Goal: Task Accomplishment & Management: Manage account settings

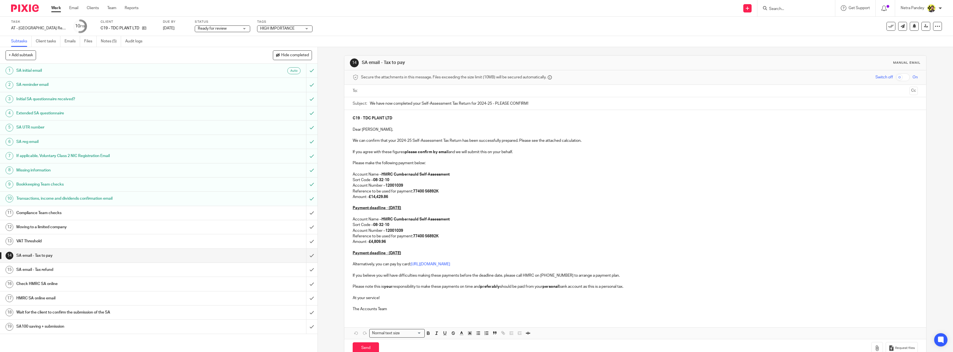
click at [239, 213] on div "Compliance Team checks" at bounding box center [158, 213] width 284 height 8
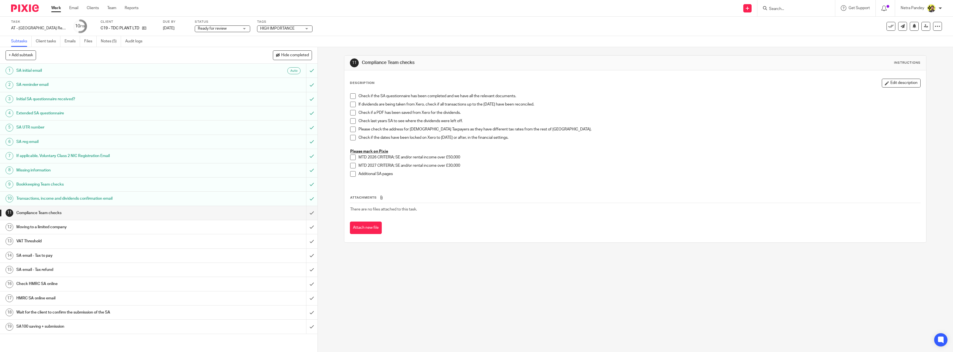
click at [351, 95] on span at bounding box center [353, 96] width 6 height 6
click at [351, 106] on span at bounding box center [353, 105] width 6 height 6
drag, startPoint x: 351, startPoint y: 112, endPoint x: 351, endPoint y: 119, distance: 6.9
click at [351, 112] on span at bounding box center [353, 113] width 6 height 6
click at [351, 120] on span at bounding box center [353, 121] width 6 height 6
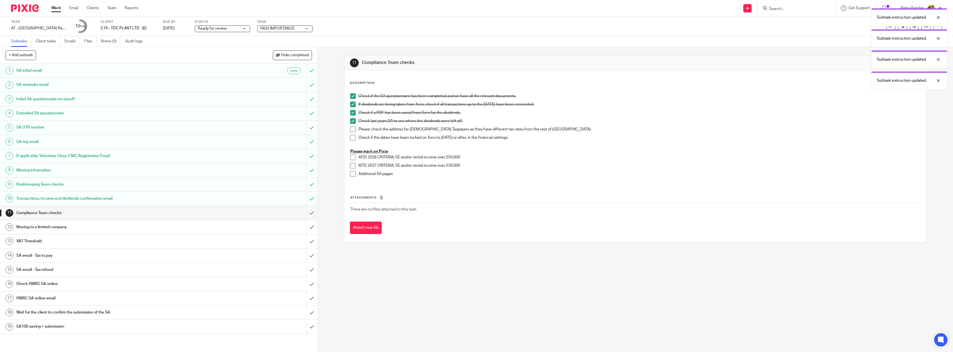
click at [351, 130] on span at bounding box center [353, 130] width 6 height 6
click at [351, 136] on span at bounding box center [353, 138] width 6 height 6
click at [333, 233] on div "11 Compliance Team checks Instructions Description Edit description Check if th…" at bounding box center [635, 199] width 635 height 305
click at [307, 213] on input "submit" at bounding box center [159, 213] width 318 height 14
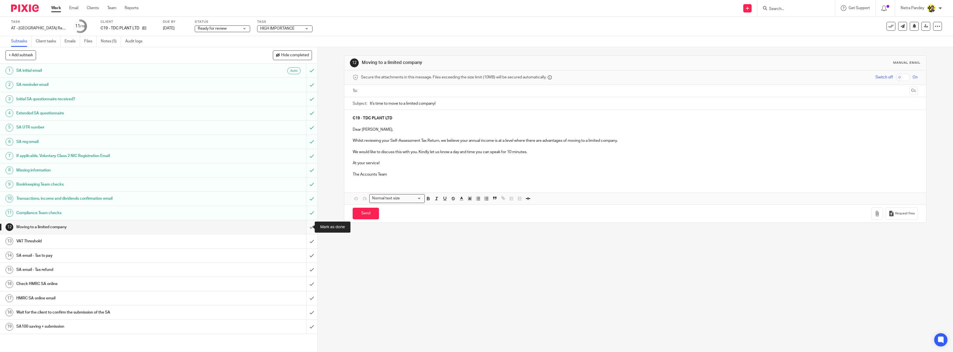
click at [305, 229] on input "submit" at bounding box center [159, 227] width 318 height 14
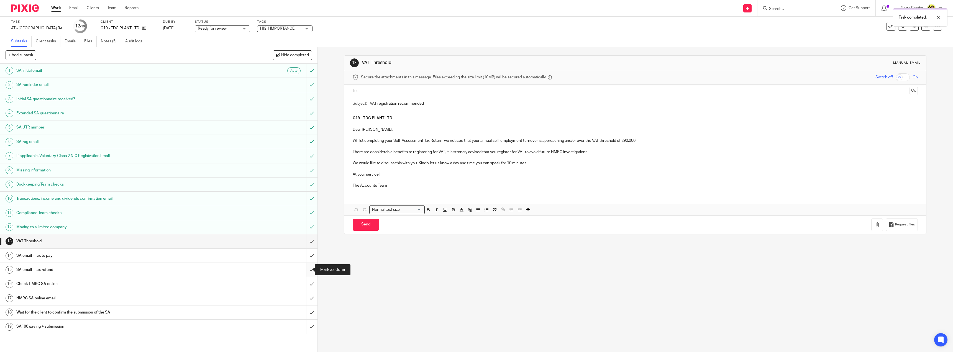
click at [305, 268] on input "submit" at bounding box center [159, 270] width 318 height 14
click at [306, 241] on input "submit" at bounding box center [159, 241] width 318 height 14
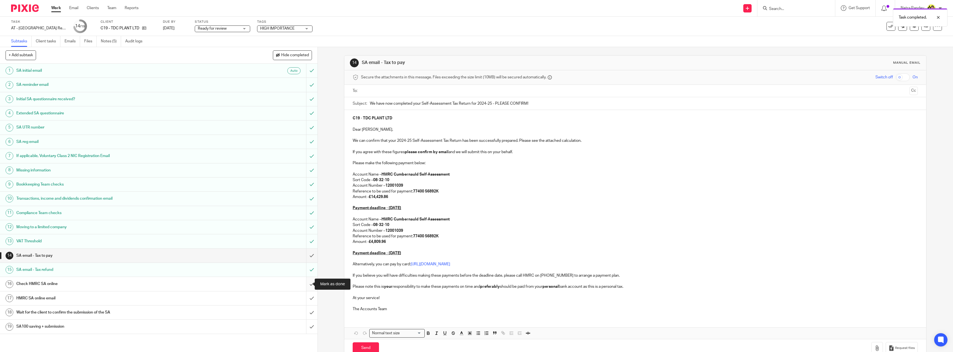
click at [308, 286] on input "submit" at bounding box center [159, 284] width 318 height 14
click at [305, 299] on input "submit" at bounding box center [159, 298] width 318 height 14
click at [109, 41] on link "Notes (5)" at bounding box center [111, 41] width 20 height 11
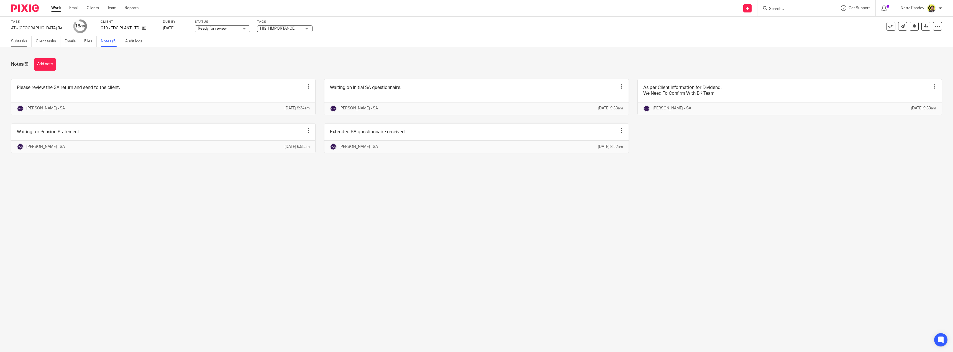
click at [15, 41] on link "Subtasks" at bounding box center [21, 41] width 21 height 11
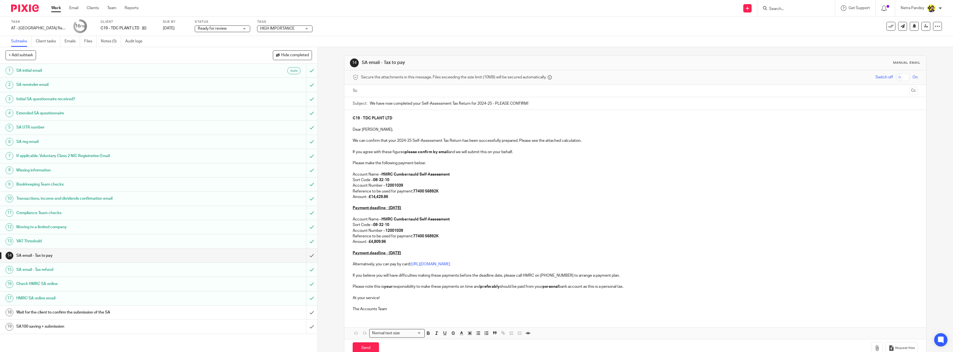
click at [387, 90] on input "text" at bounding box center [635, 91] width 544 height 6
click at [910, 91] on button "Cc" at bounding box center [914, 91] width 8 height 8
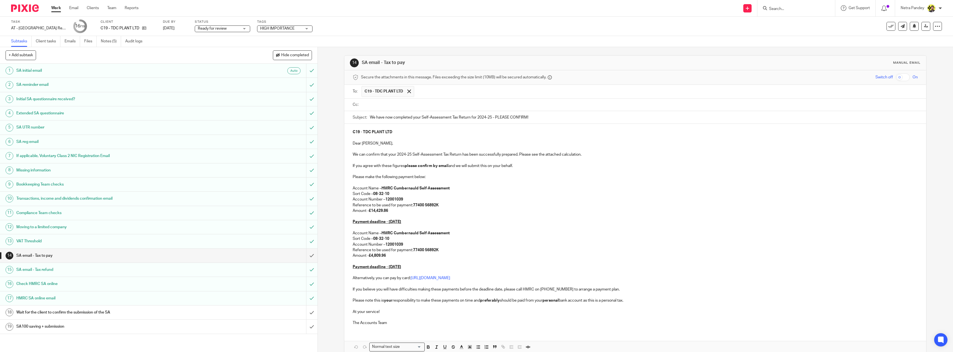
click at [423, 103] on input "text" at bounding box center [639, 105] width 553 height 6
type input "BILL"
click at [669, 262] on p at bounding box center [635, 263] width 565 height 6
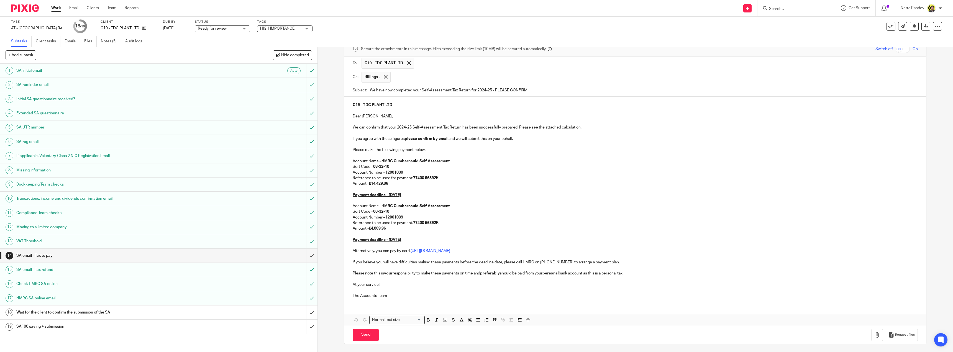
scroll to position [29, 0]
click at [733, 206] on p "Account Name – HMRC Cumbernauld Self-Assessment" at bounding box center [635, 206] width 565 height 6
click at [874, 335] on icon "button" at bounding box center [877, 335] width 6 height 6
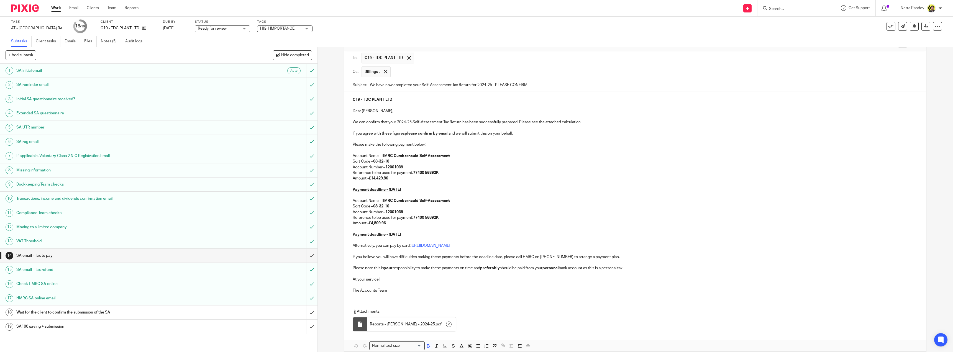
scroll to position [60, 0]
